Goal: Task Accomplishment & Management: Use online tool/utility

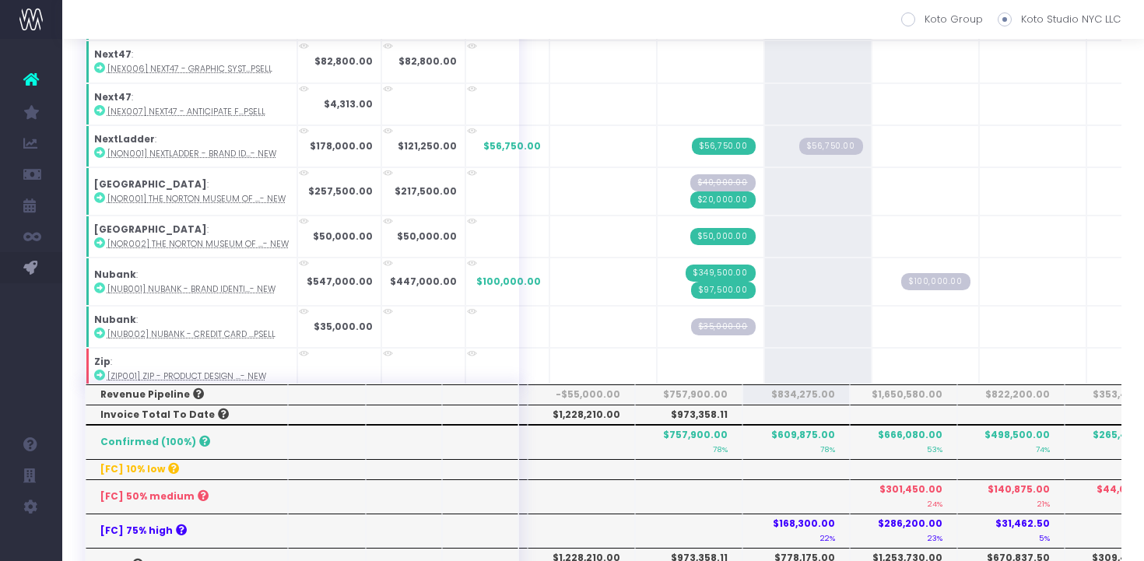
scroll to position [585, 0]
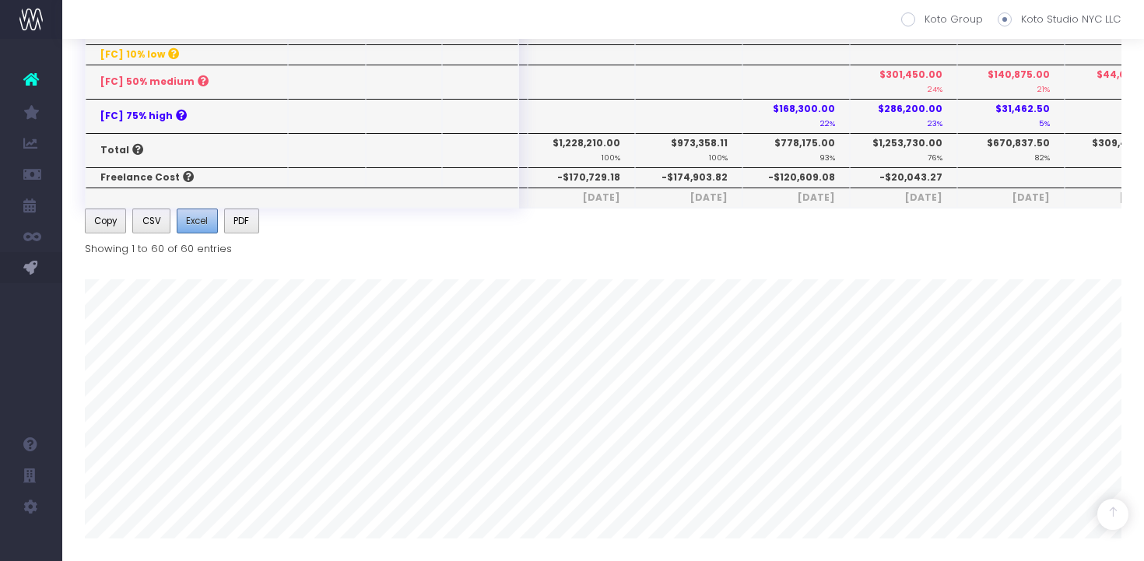
click at [206, 216] on span "Excel" at bounding box center [197, 221] width 22 height 14
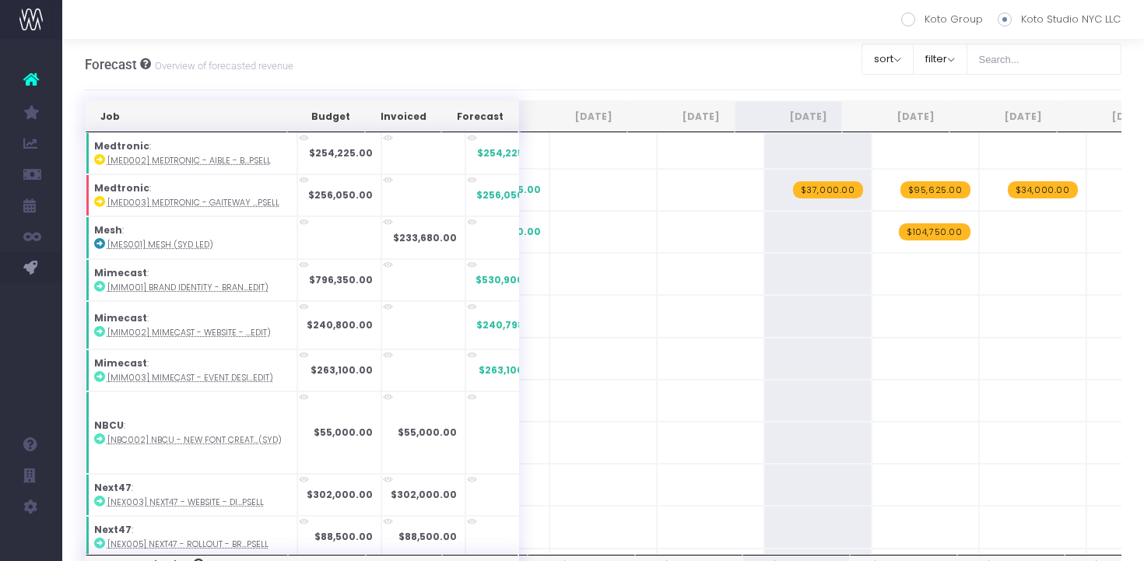
scroll to position [0, 0]
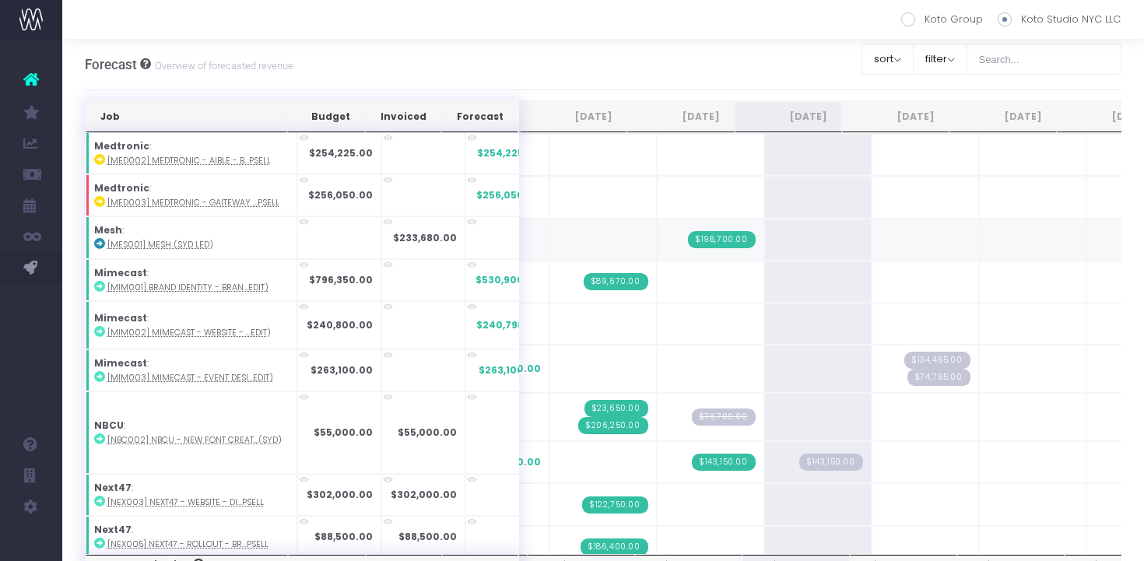
click at [695, 234] on span "$198,700.00" at bounding box center [722, 239] width 68 height 17
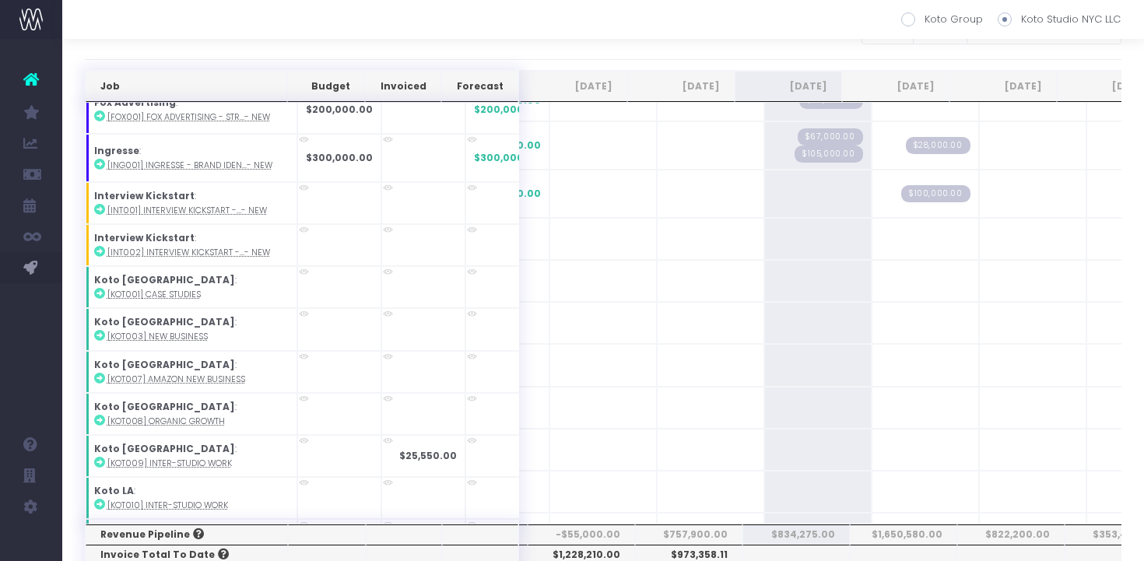
scroll to position [1140, 0]
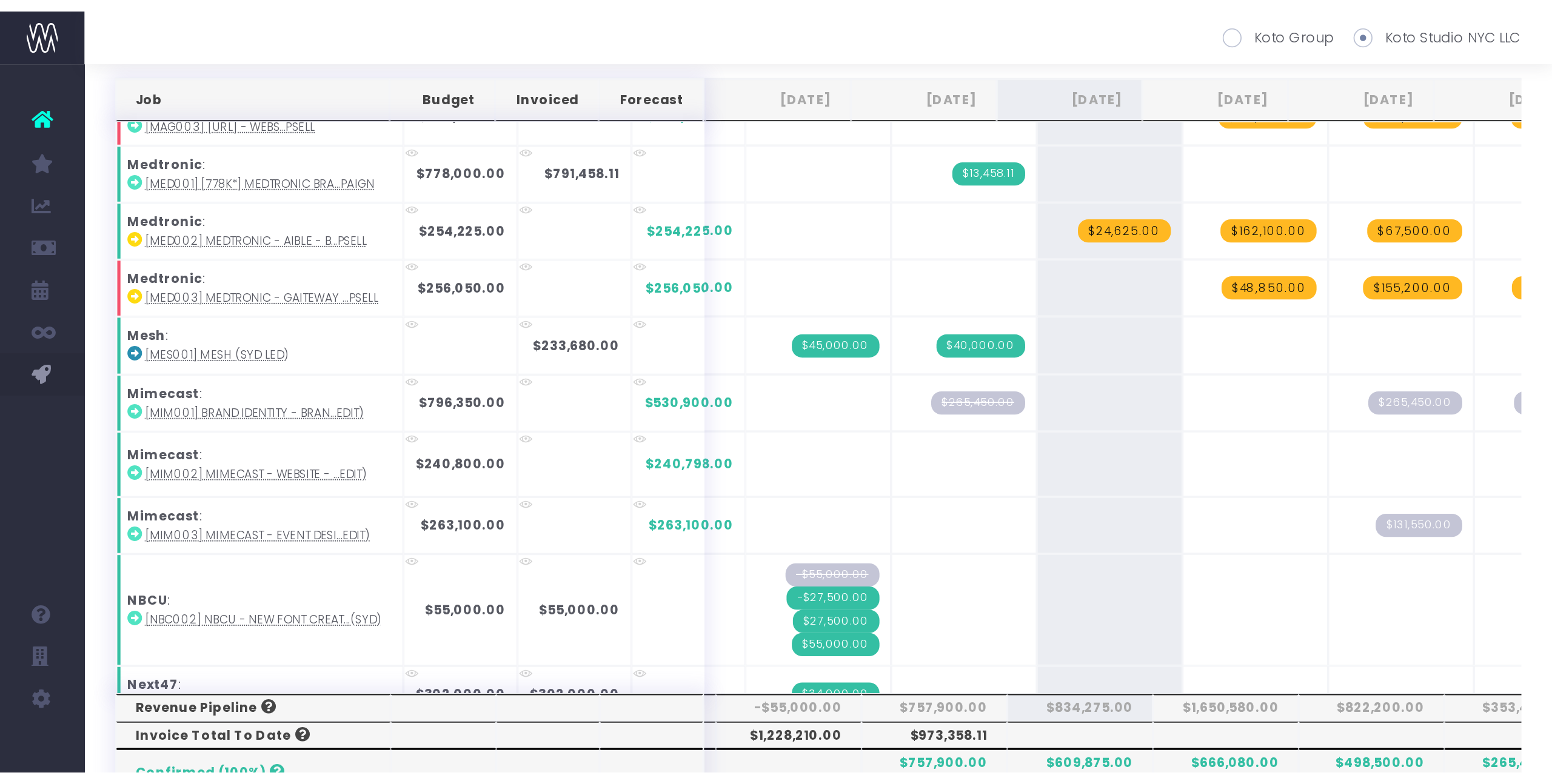
scroll to position [1401, 0]
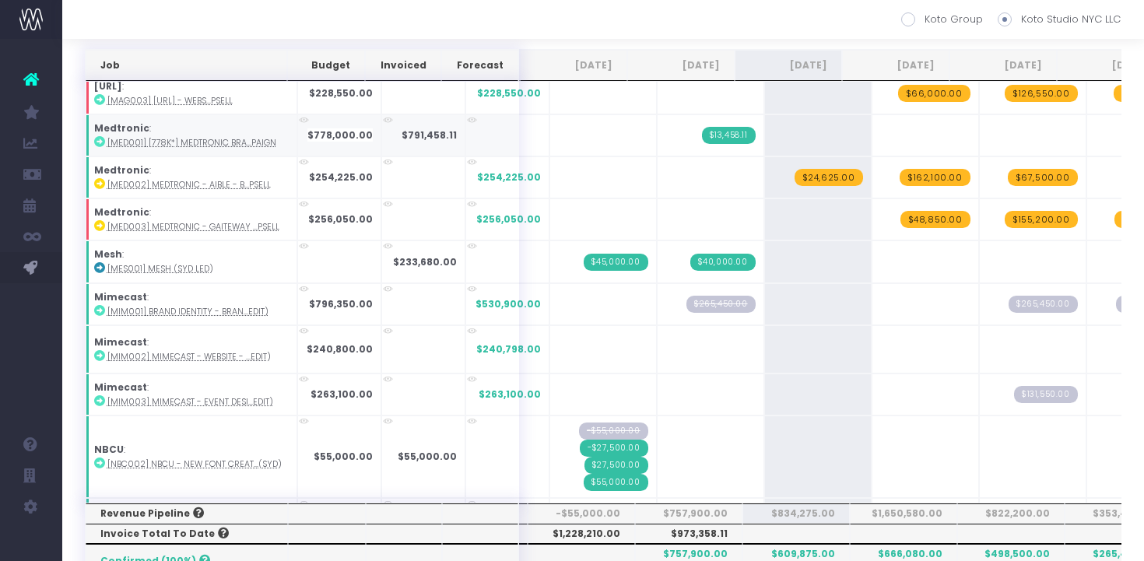
click at [97, 139] on icon at bounding box center [99, 141] width 11 height 11
click at [0, 0] on div "Account Warning You are on a paid plan. My Favourites You have no favourites Jo…" at bounding box center [572, 522] width 1144 height 1147
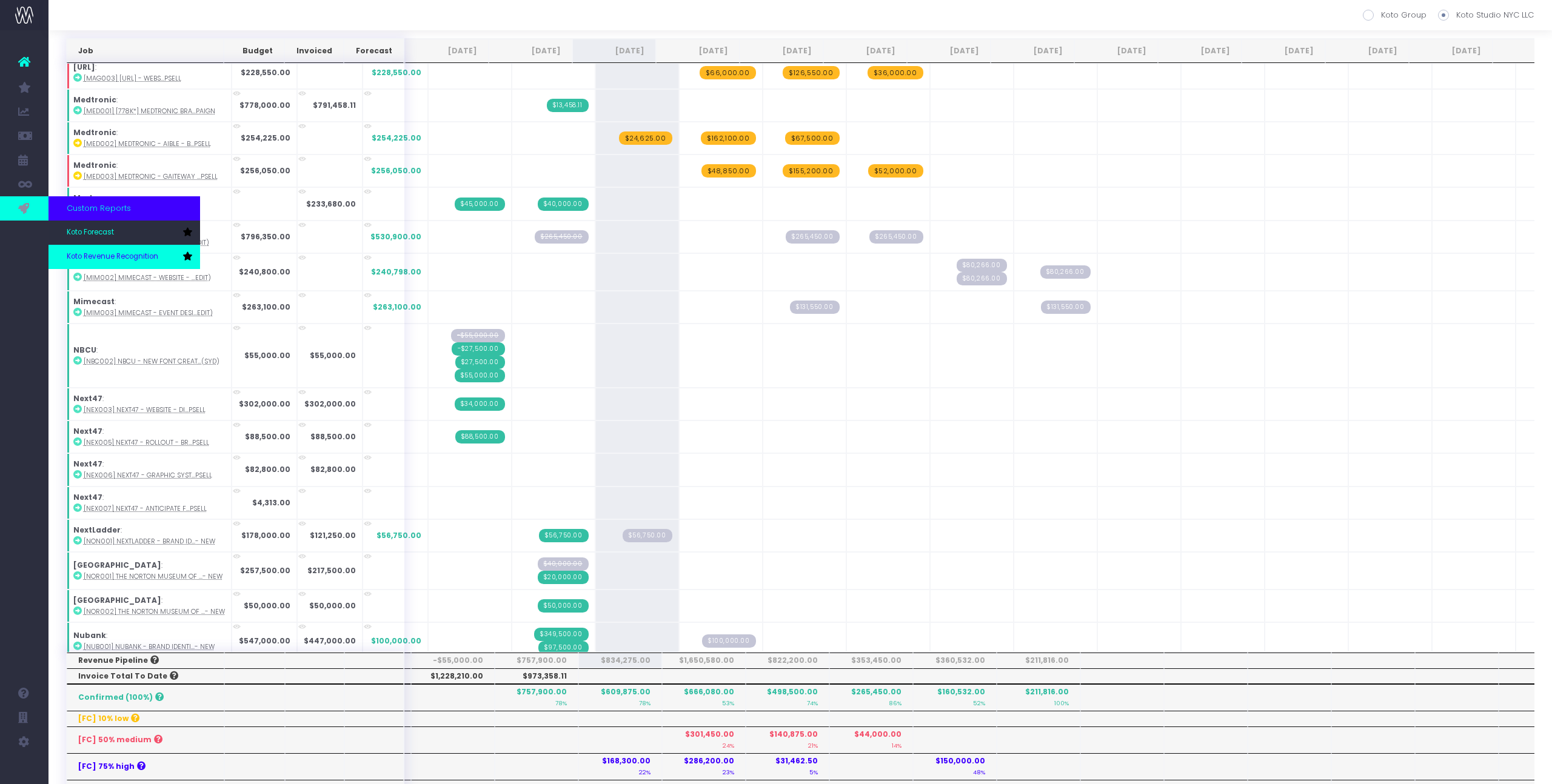
click at [84, 254] on span "Koto Revenue Recognition" at bounding box center [113, 257] width 92 height 11
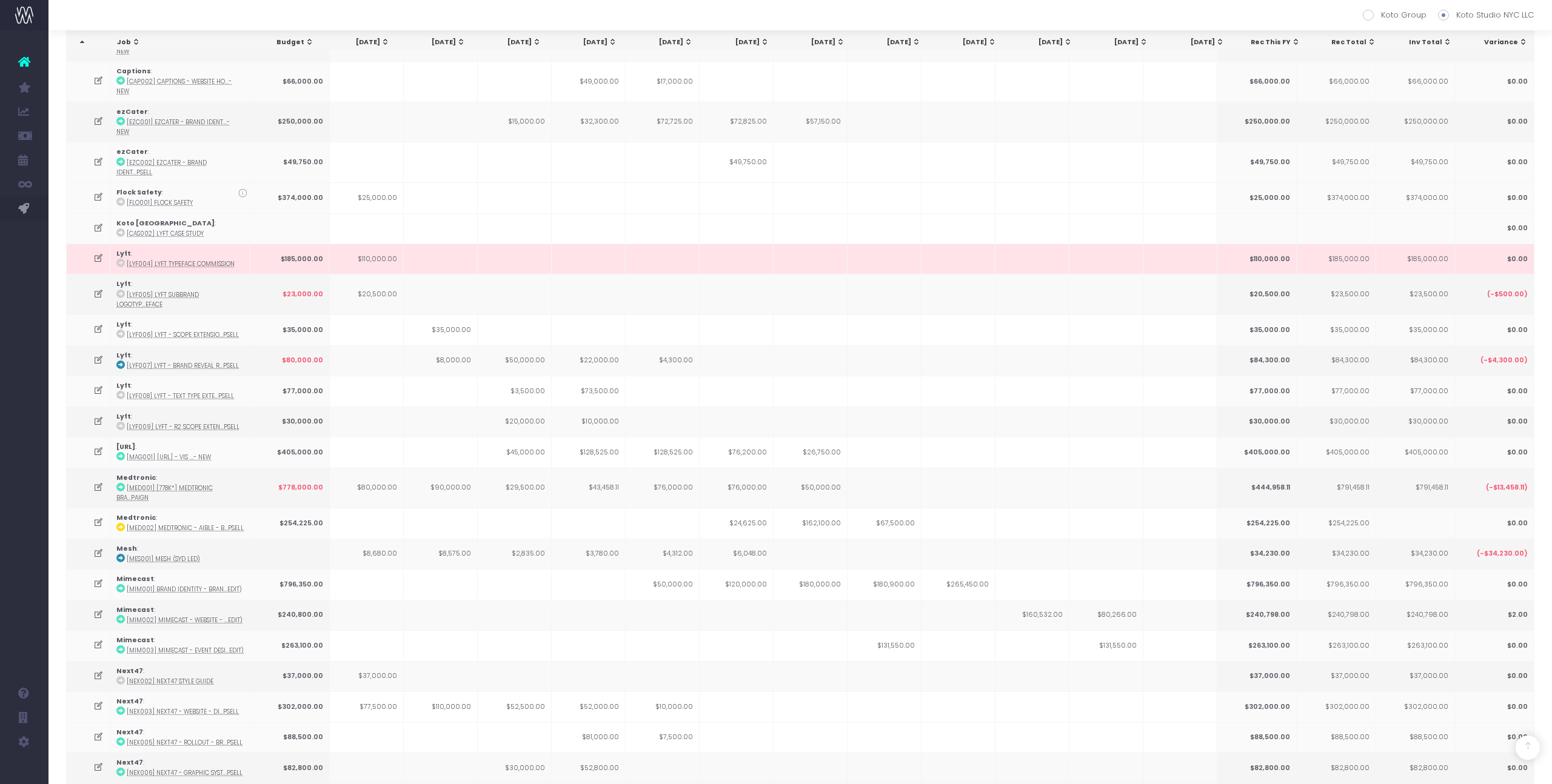
scroll to position [1041, 0]
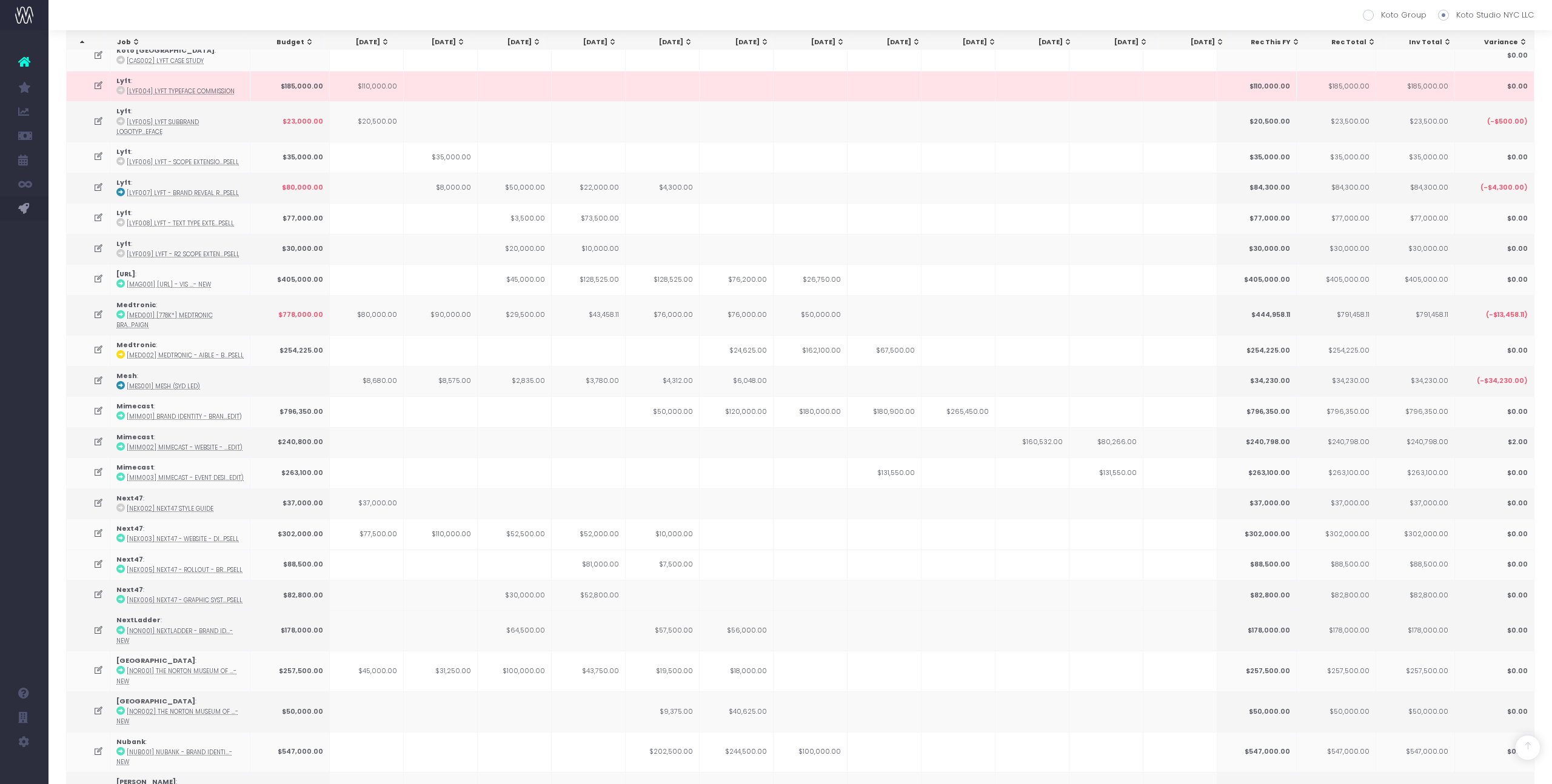
click at [759, 366] on td "$6,048.00" at bounding box center [736, 381] width 74 height 30
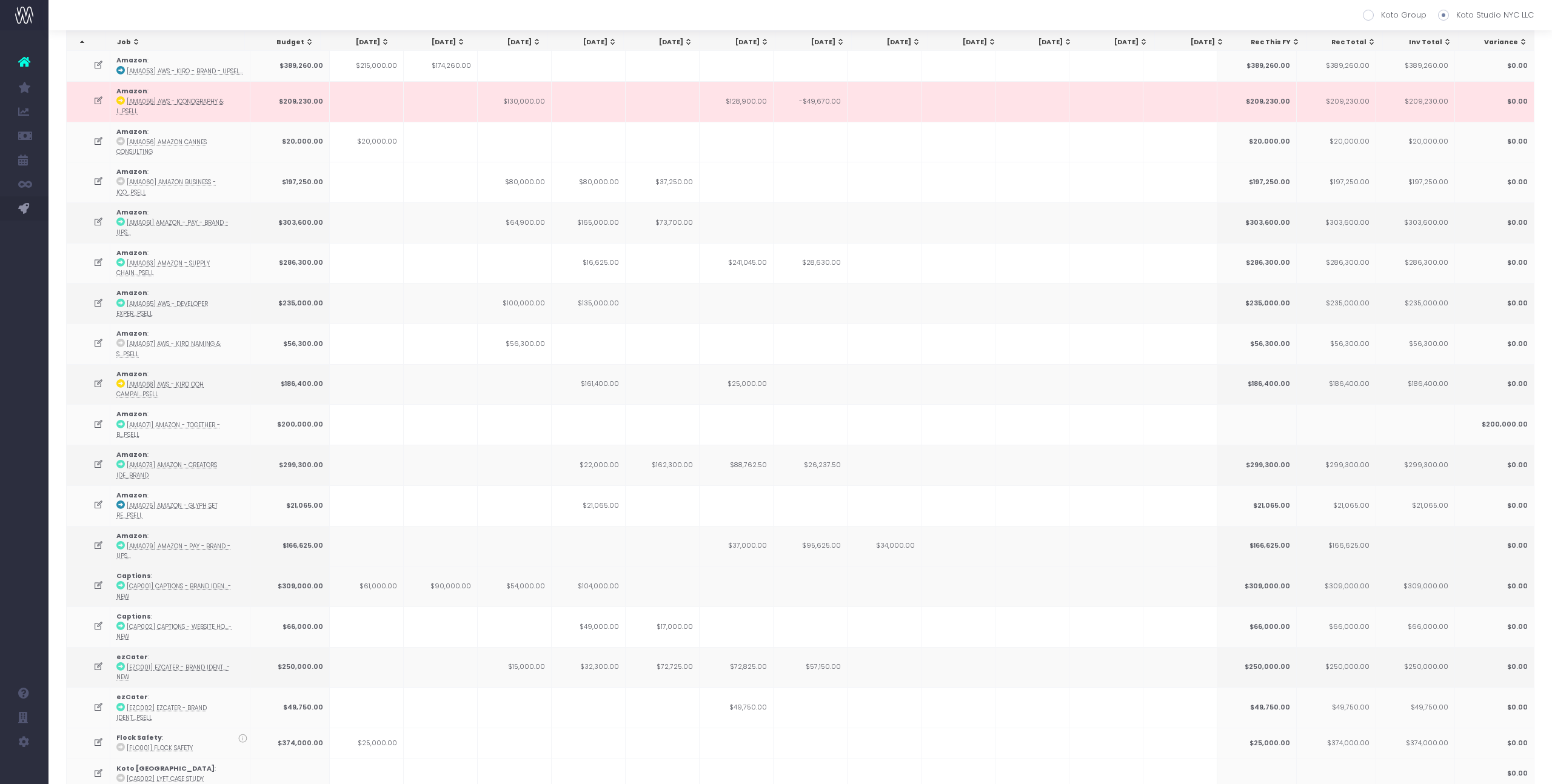
scroll to position [0, 0]
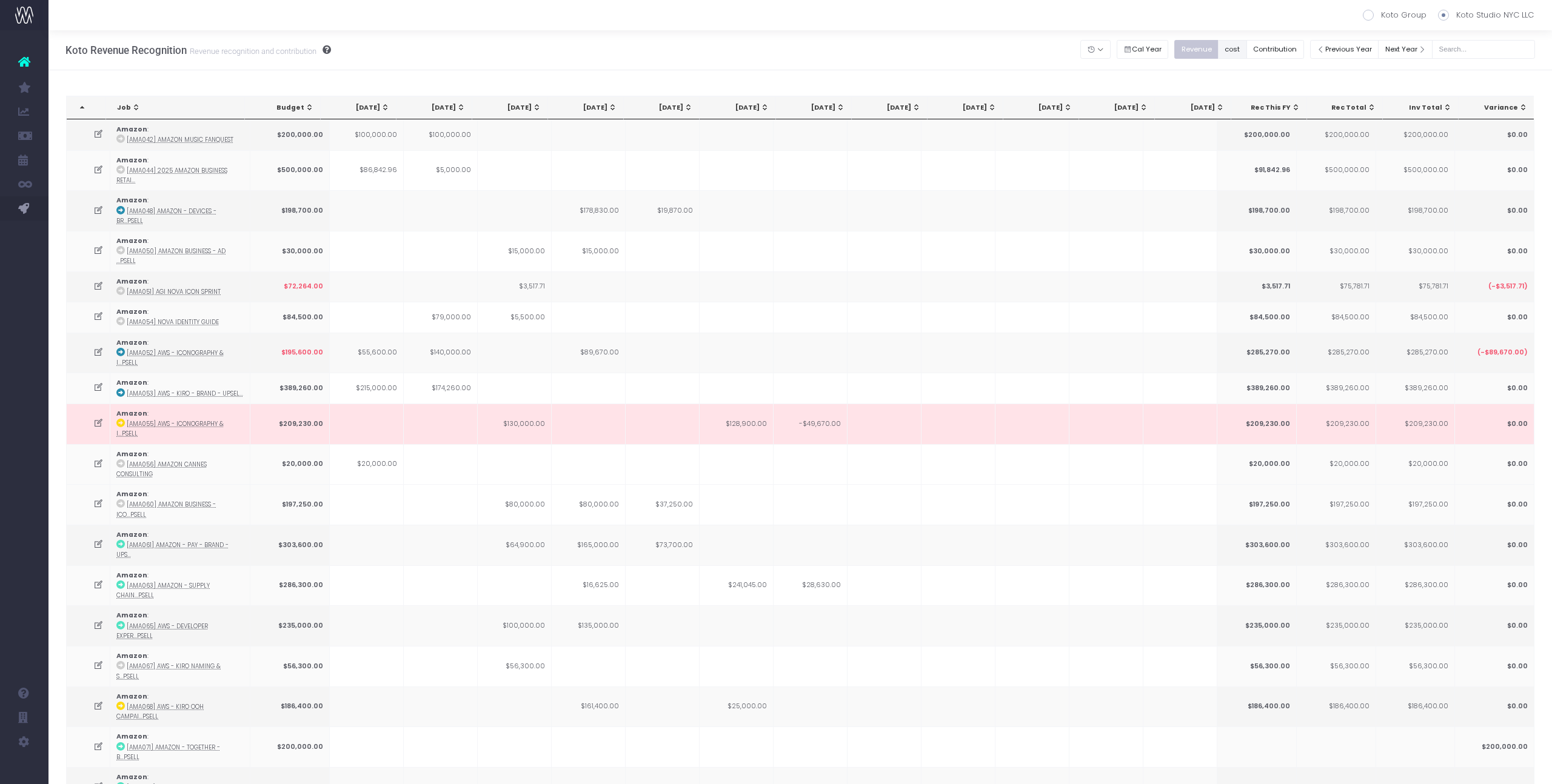
click at [1241, 47] on button "cost" at bounding box center [1232, 49] width 29 height 19
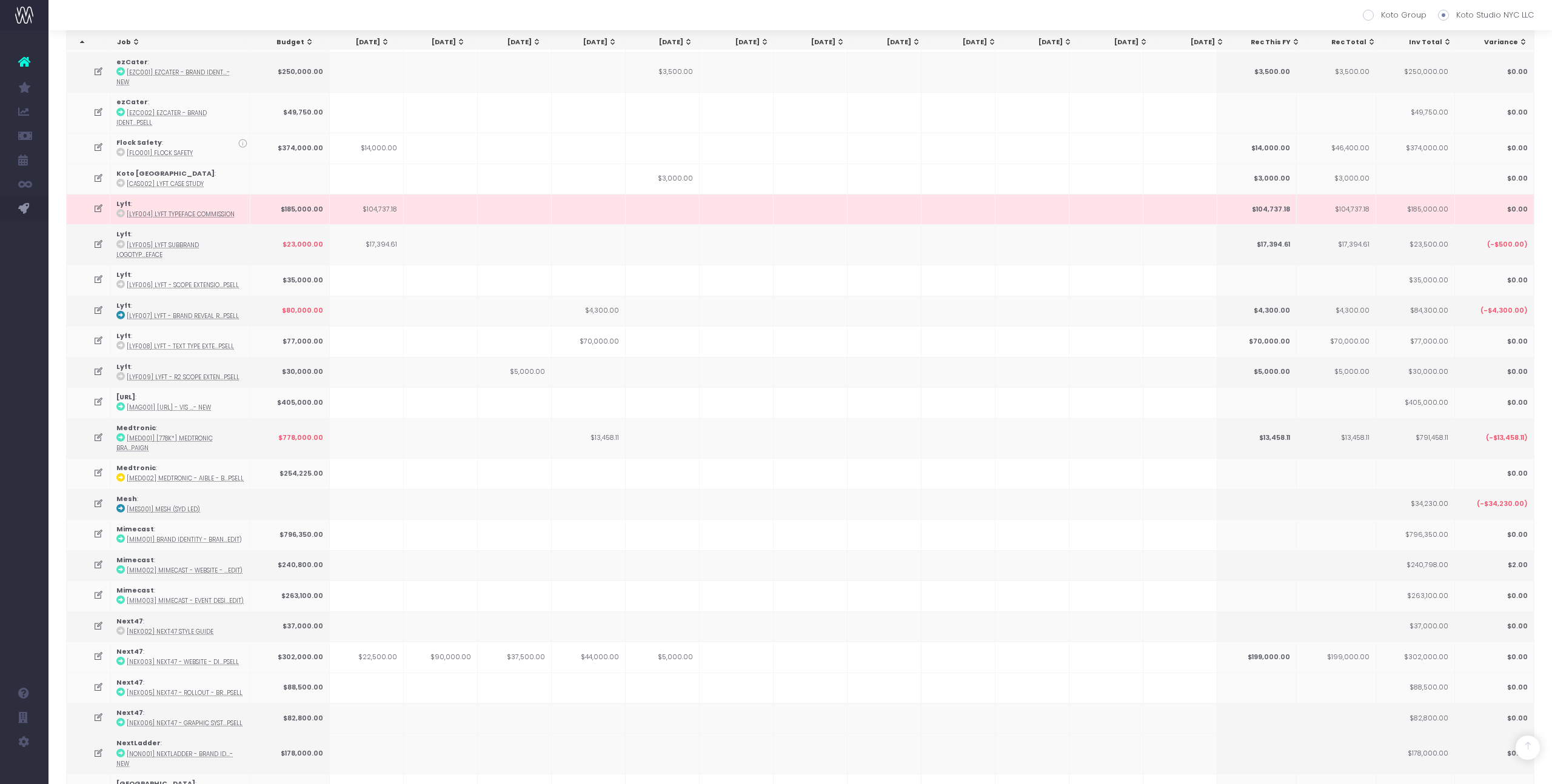
scroll to position [1043, 0]
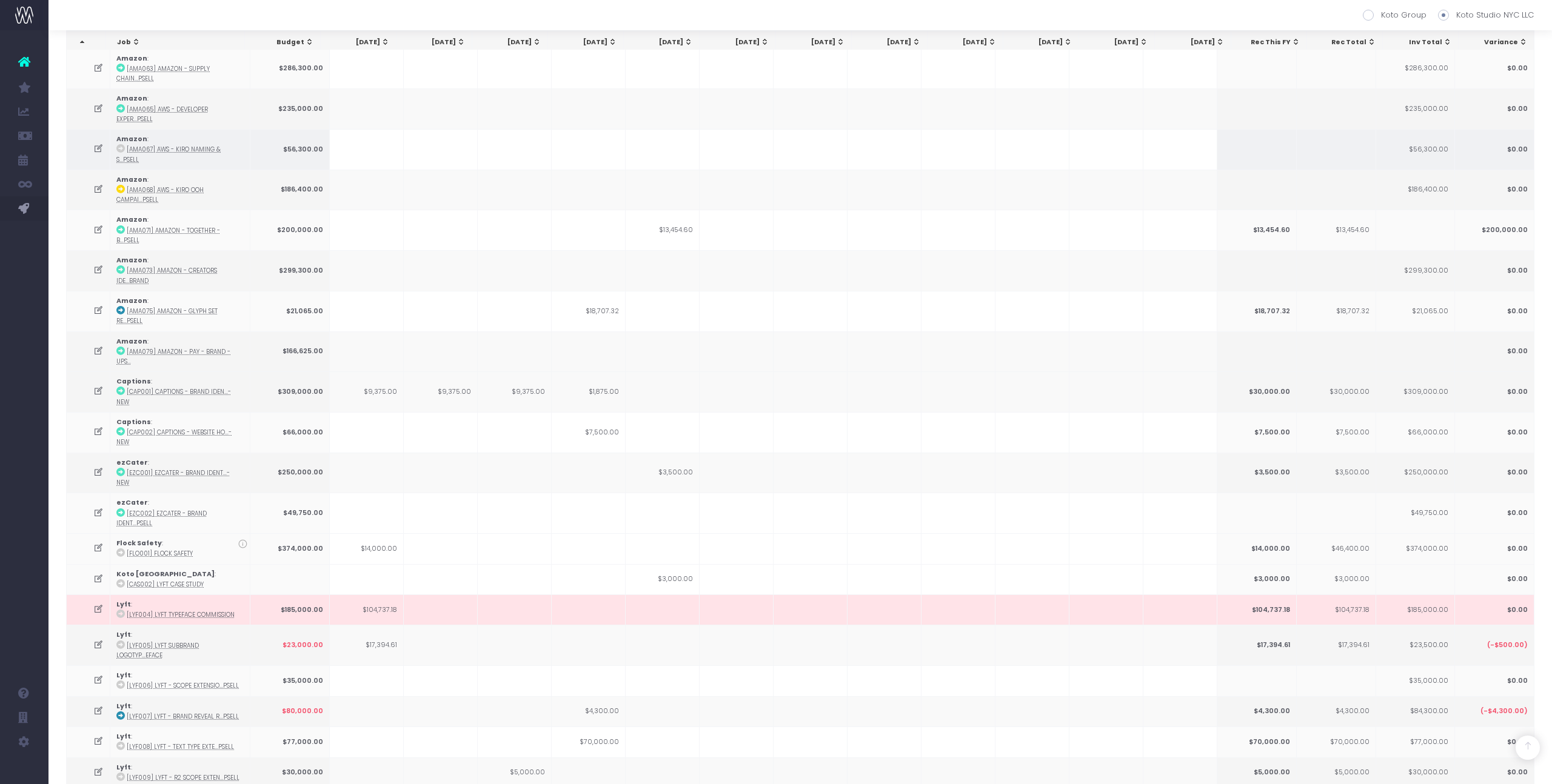
scroll to position [522, 0]
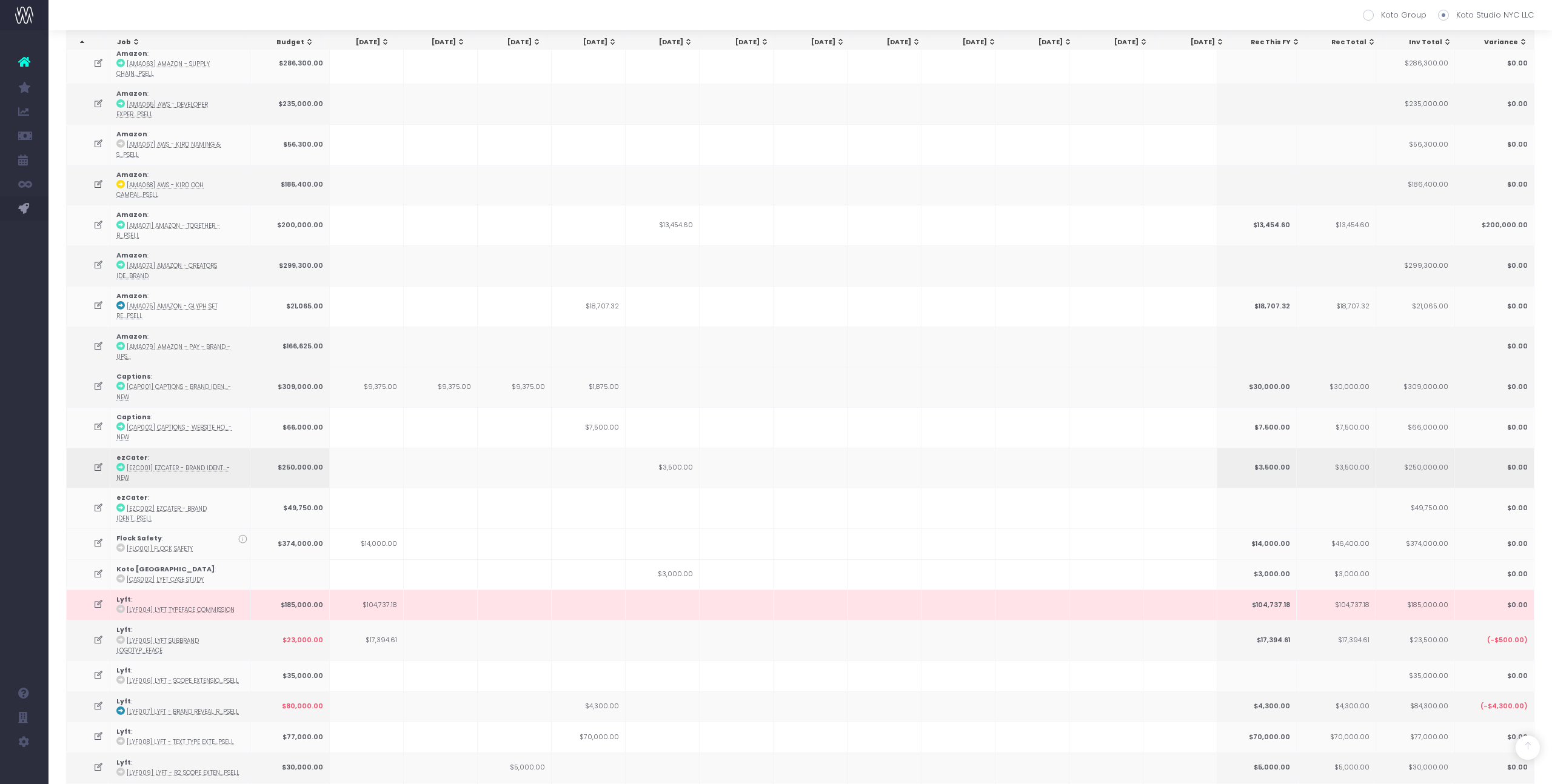
click at [681, 448] on td "$3,500.00" at bounding box center [662, 468] width 74 height 40
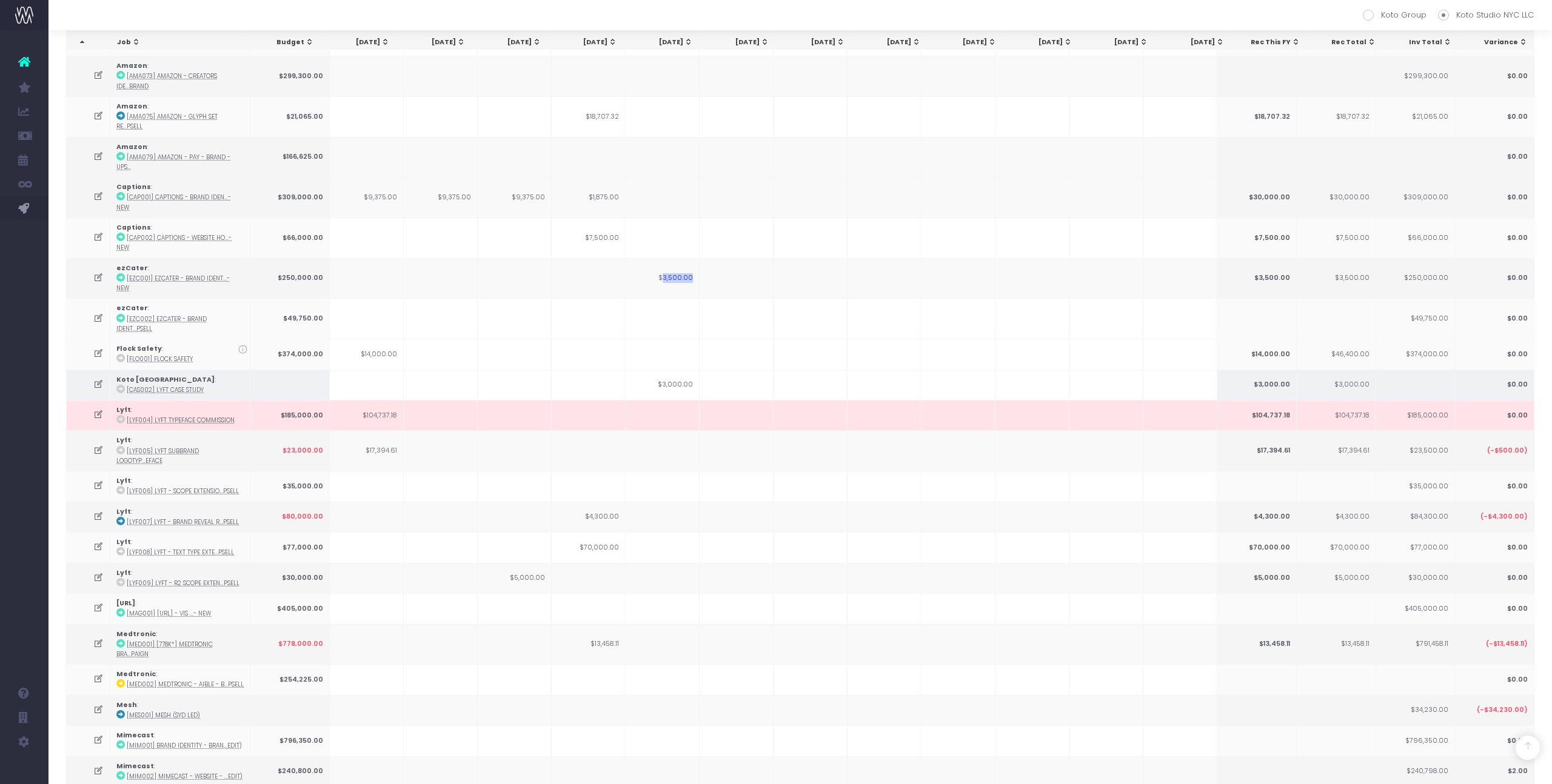
scroll to position [713, 0]
click at [683, 368] on td "$3,000.00" at bounding box center [662, 383] width 74 height 30
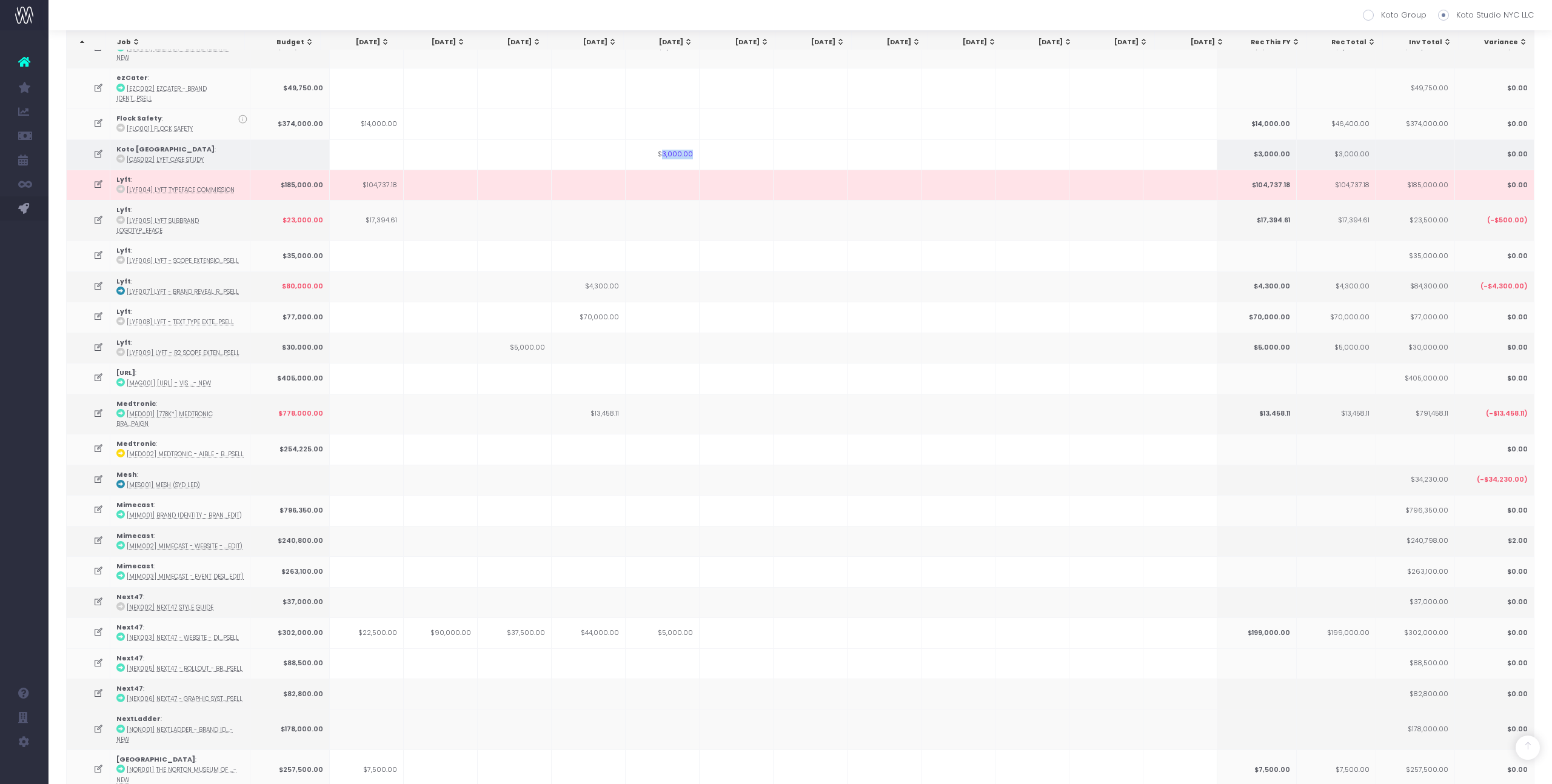
scroll to position [961, 0]
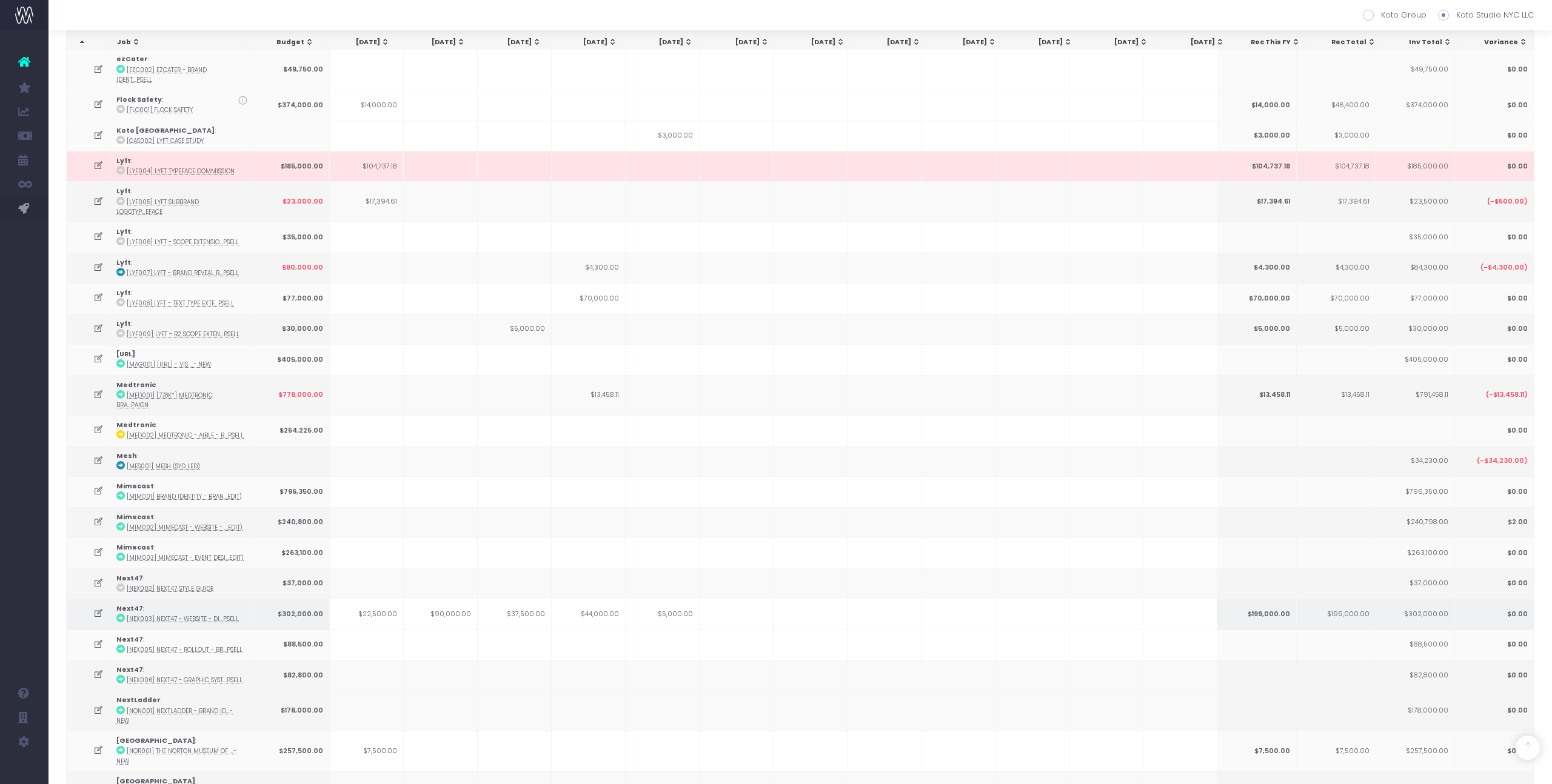
click at [677, 599] on td "$5,000.00" at bounding box center [662, 613] width 74 height 30
click at [685, 599] on td "$5,000.00" at bounding box center [662, 613] width 74 height 30
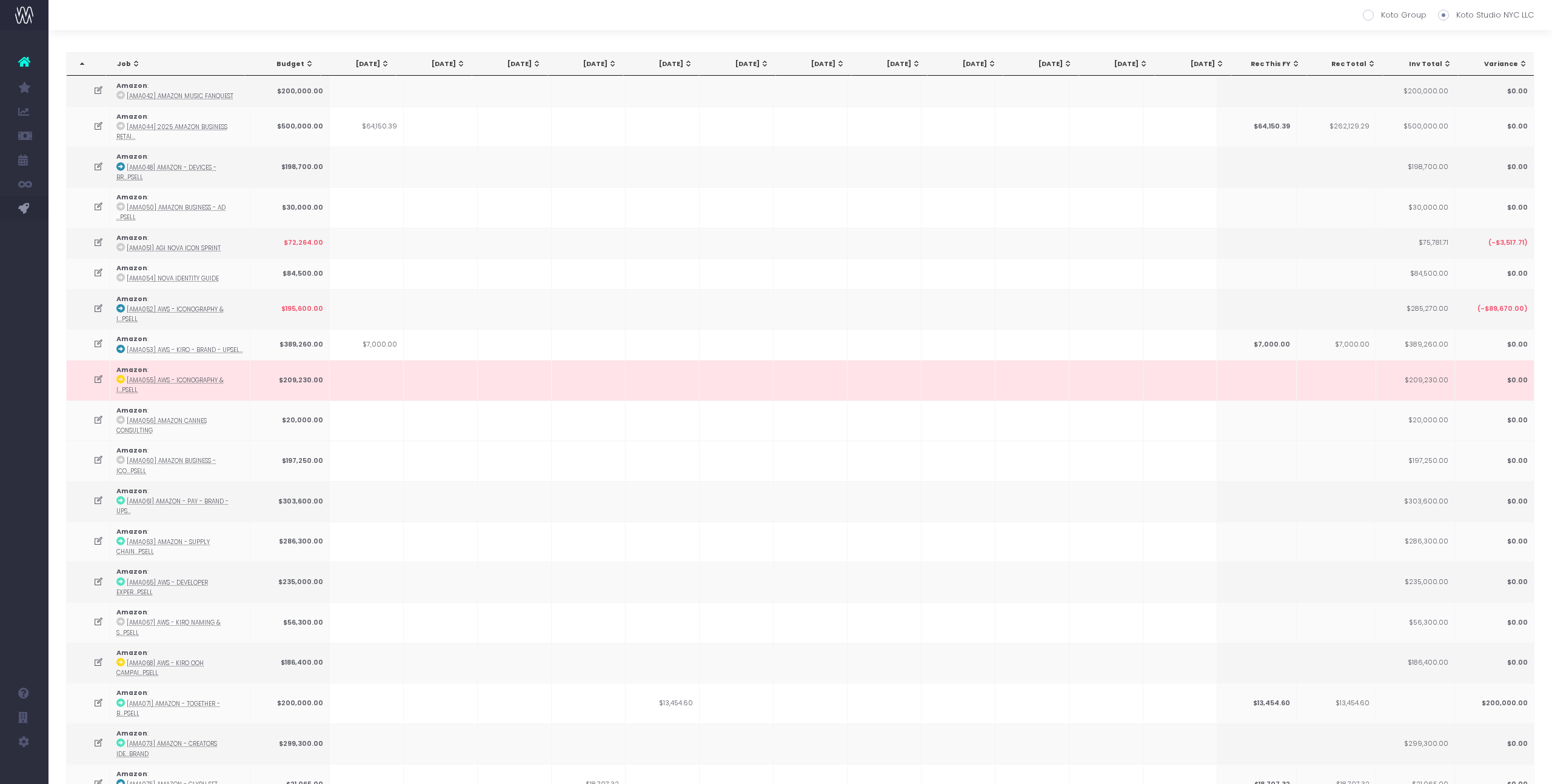
scroll to position [0, 0]
